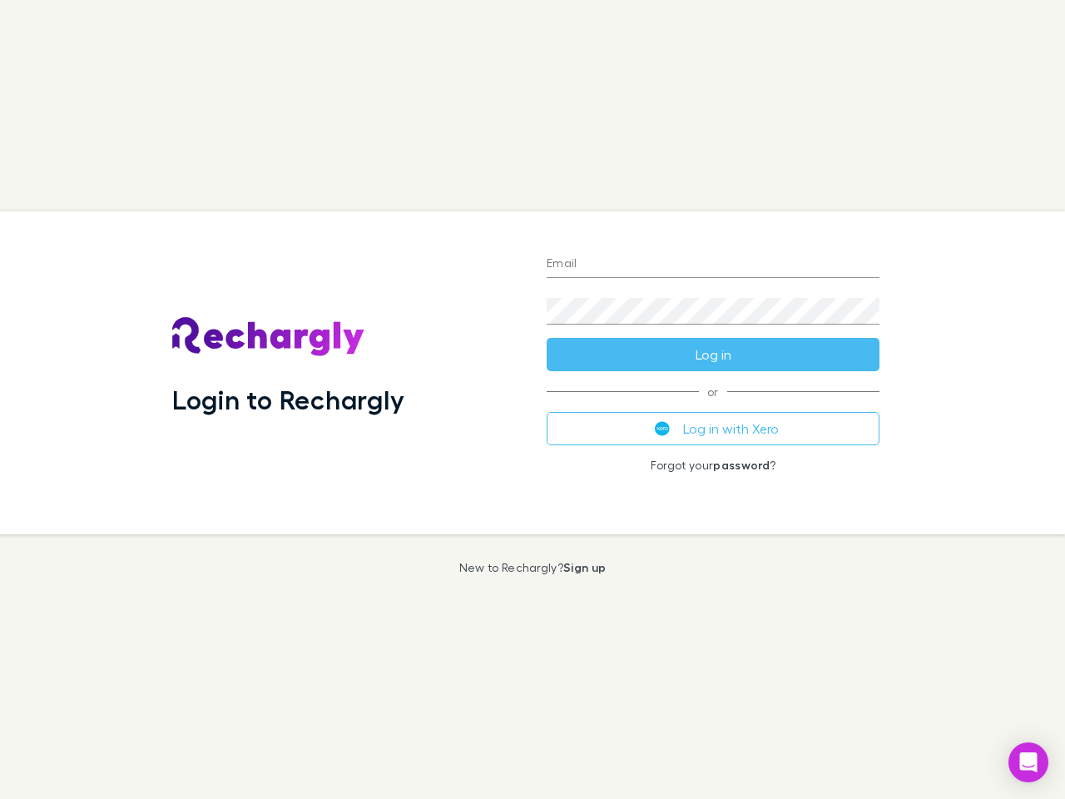
click at [533, 399] on div "Login to Rechargly" at bounding box center [346, 372] width 374 height 323
click at [713, 265] on input "Email" at bounding box center [713, 264] width 333 height 27
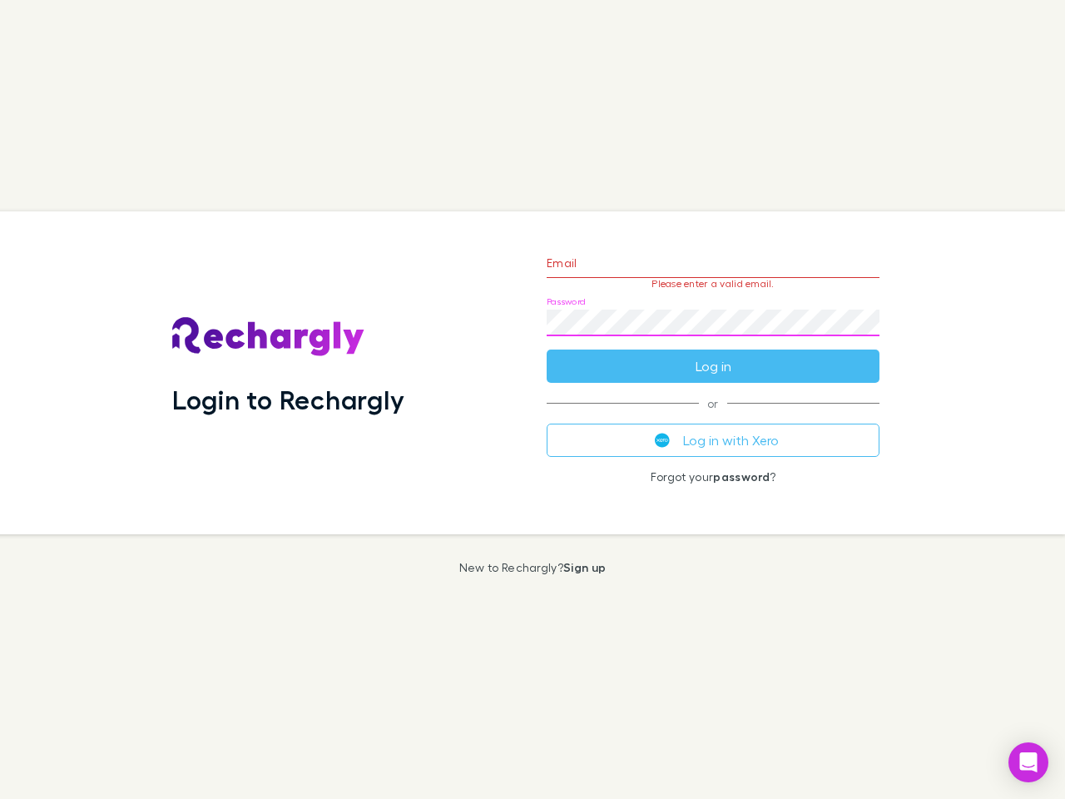
click at [713, 354] on form "Email Please enter a valid email. Password Log in" at bounding box center [713, 310] width 333 height 145
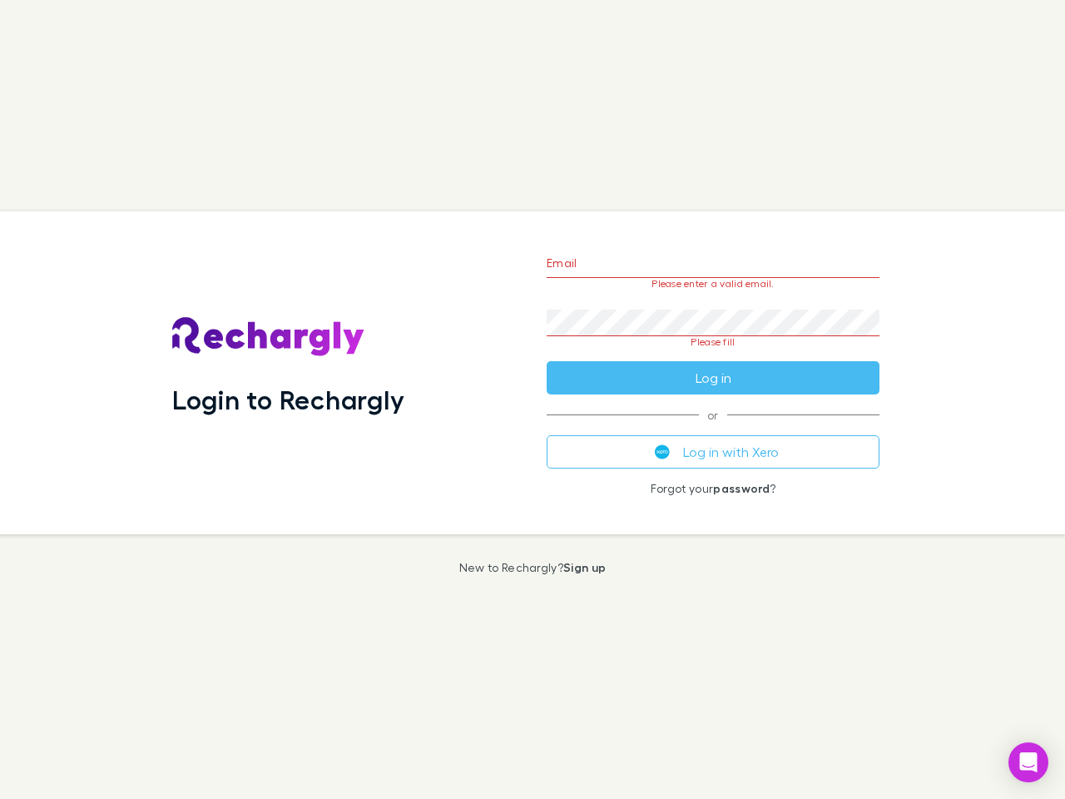
click at [713, 429] on div "Email Please enter a valid email. Password Please fill Log in or Log in with Xe…" at bounding box center [712, 372] width 359 height 323
click at [1029, 762] on icon "Open Intercom Messenger" at bounding box center [1028, 762] width 17 height 20
